Goal: Task Accomplishment & Management: Manage account settings

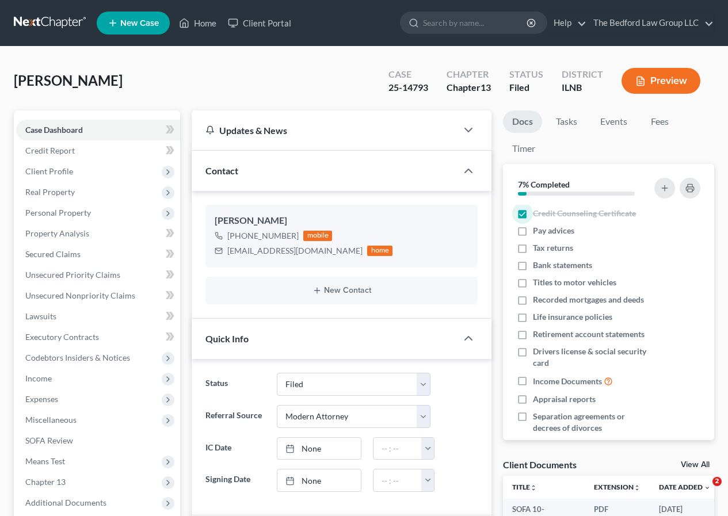
select select "6"
select select "5"
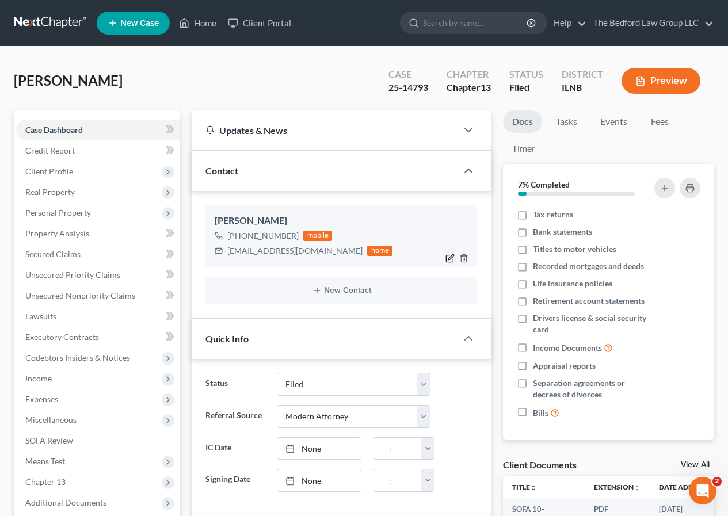
click at [447, 257] on icon "button" at bounding box center [450, 258] width 9 height 9
select select "0"
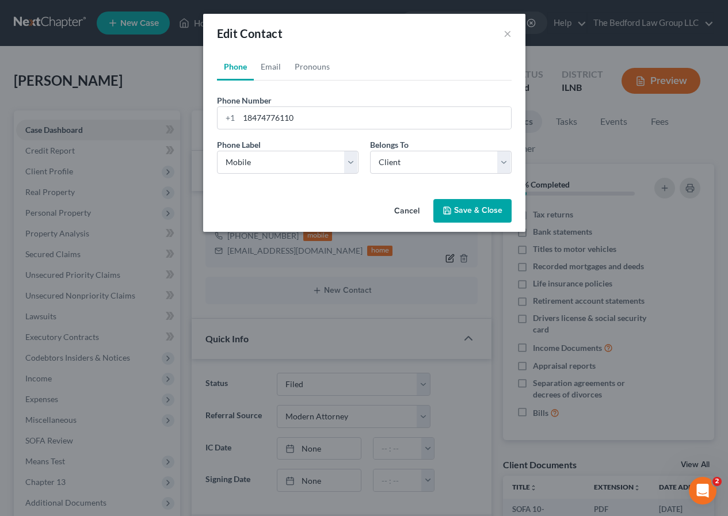
scroll to position [33, 0]
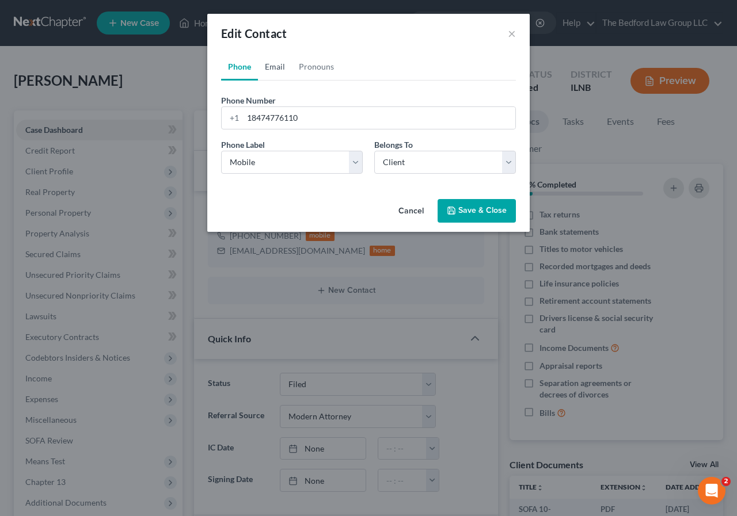
click at [282, 67] on link "Email" at bounding box center [275, 67] width 34 height 28
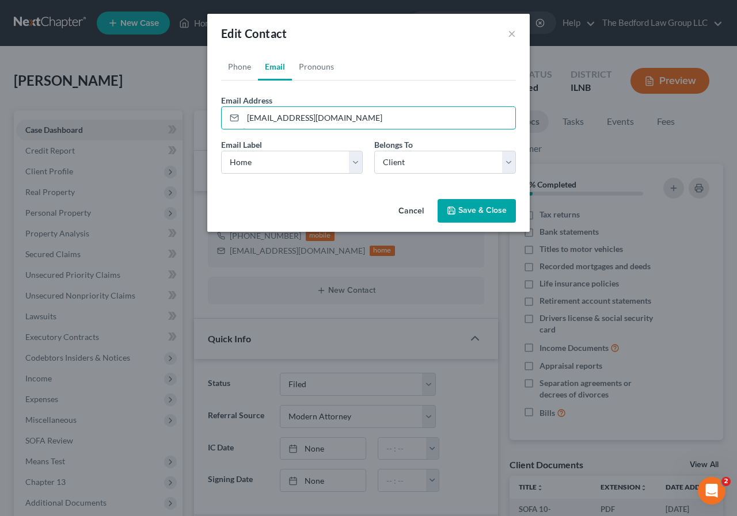
drag, startPoint x: 368, startPoint y: 125, endPoint x: 214, endPoint y: 121, distance: 153.8
click at [214, 121] on div "Phone Email Pronouns Phone Number * [PHONE_NUMBER] Ext. Phone Label * Select Mo…" at bounding box center [368, 124] width 322 height 142
click at [465, 211] on button "Save & Close" at bounding box center [476, 211] width 78 height 24
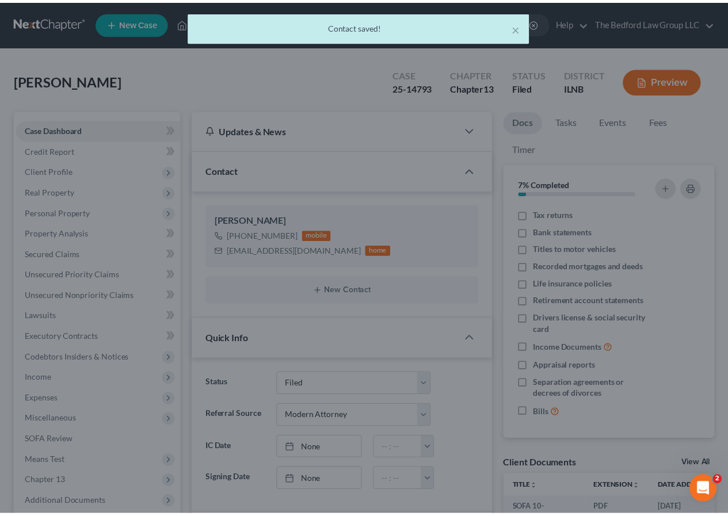
scroll to position [56, 0]
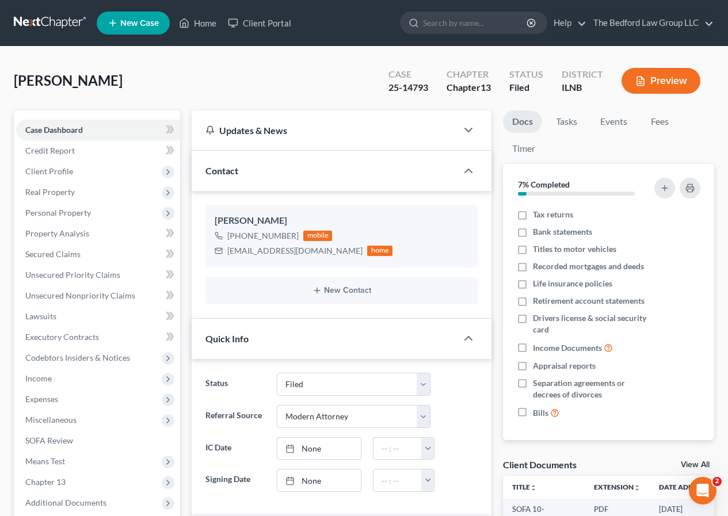
click at [41, 23] on link at bounding box center [51, 23] width 74 height 21
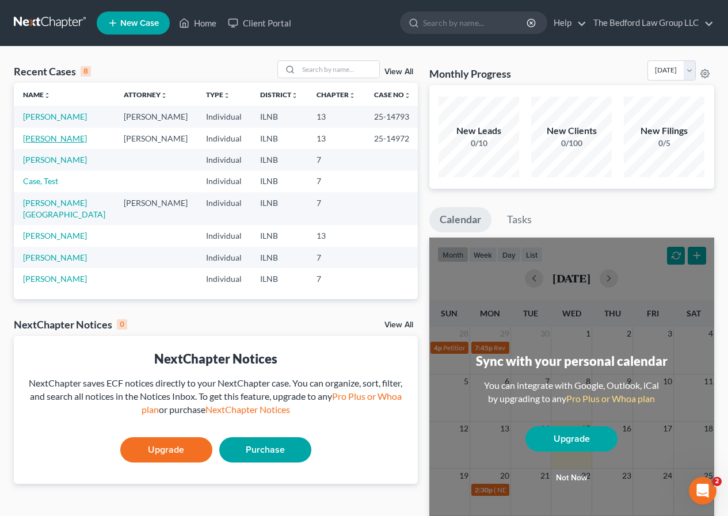
click at [75, 139] on link "Andrews, Thomas" at bounding box center [55, 139] width 64 height 10
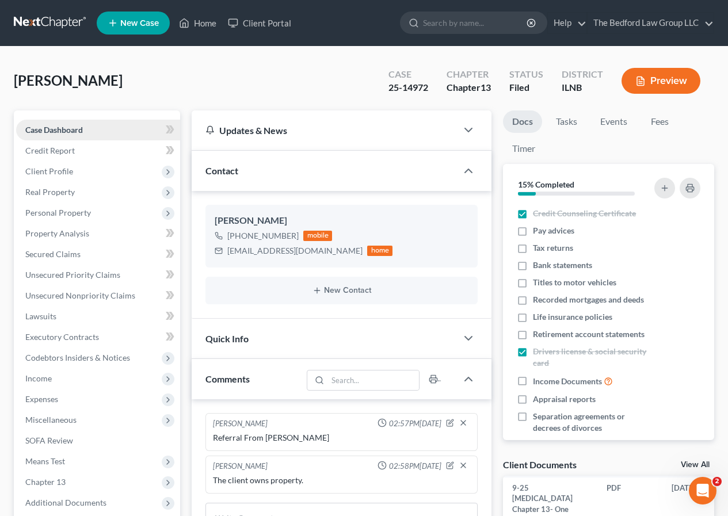
click at [75, 132] on span "Case Dashboard" at bounding box center [54, 130] width 58 height 10
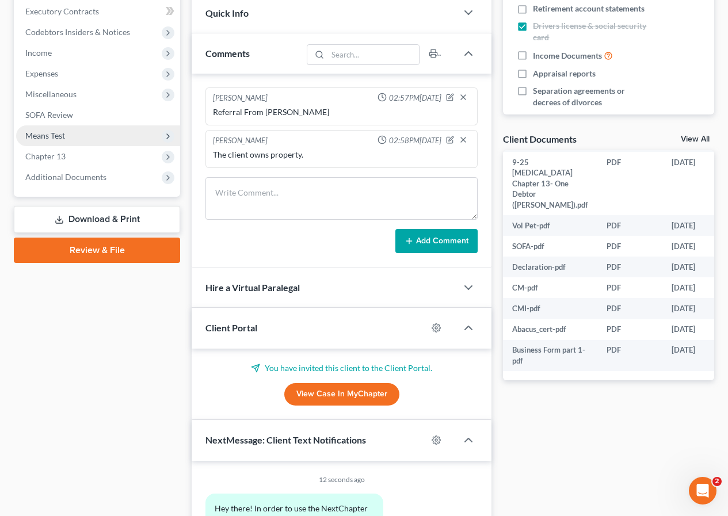
scroll to position [345, 0]
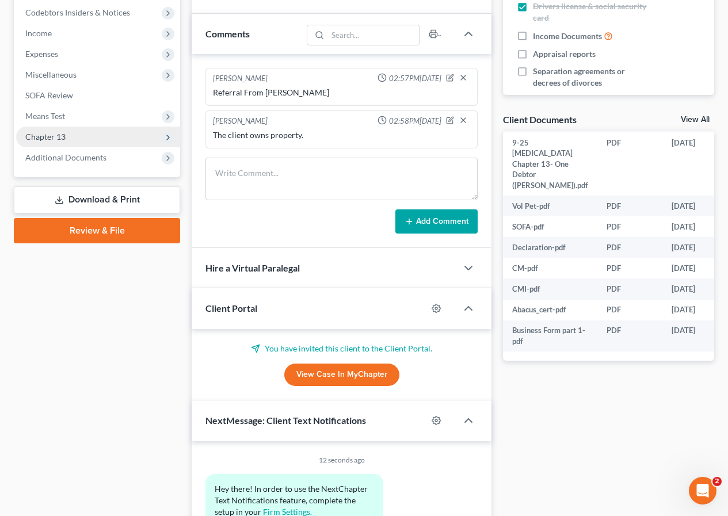
click at [83, 138] on span "Chapter 13" at bounding box center [98, 137] width 164 height 21
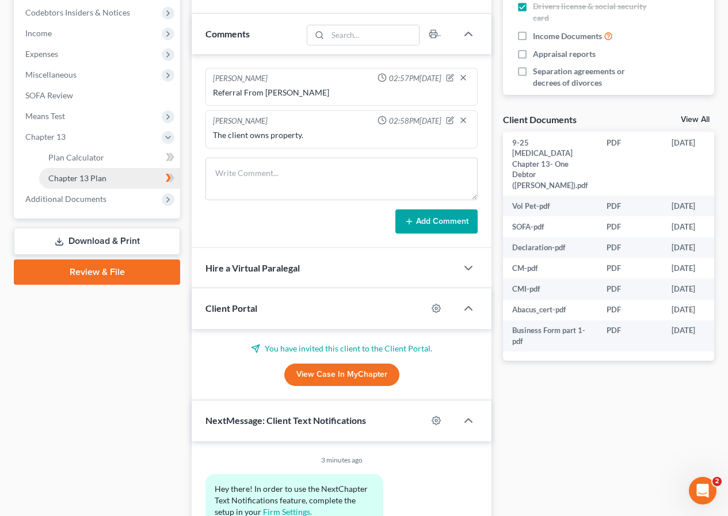
click at [115, 180] on link "Chapter 13 Plan" at bounding box center [109, 178] width 141 height 21
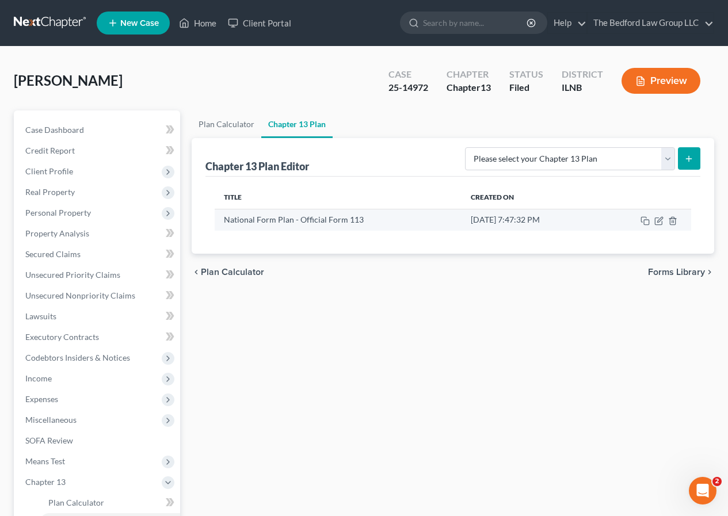
click at [495, 220] on td "Sep 28, 2025 7:47:32 PM" at bounding box center [530, 220] width 136 height 22
click at [660, 219] on icon "button" at bounding box center [659, 219] width 5 height 5
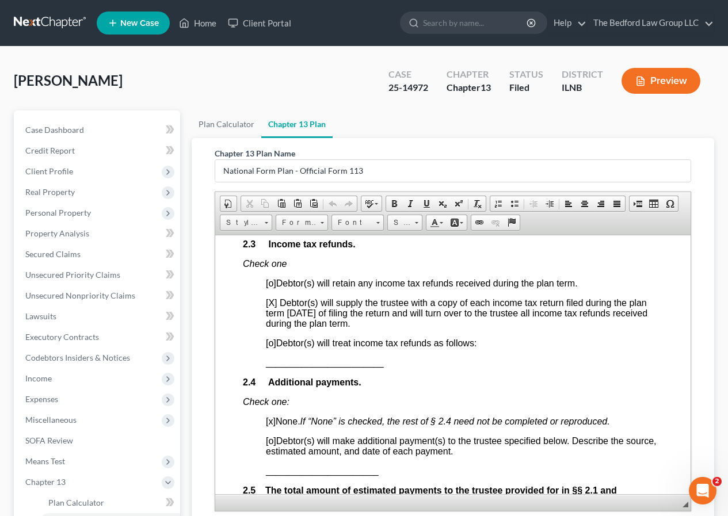
scroll to position [979, 0]
